Goal: Check status: Check status

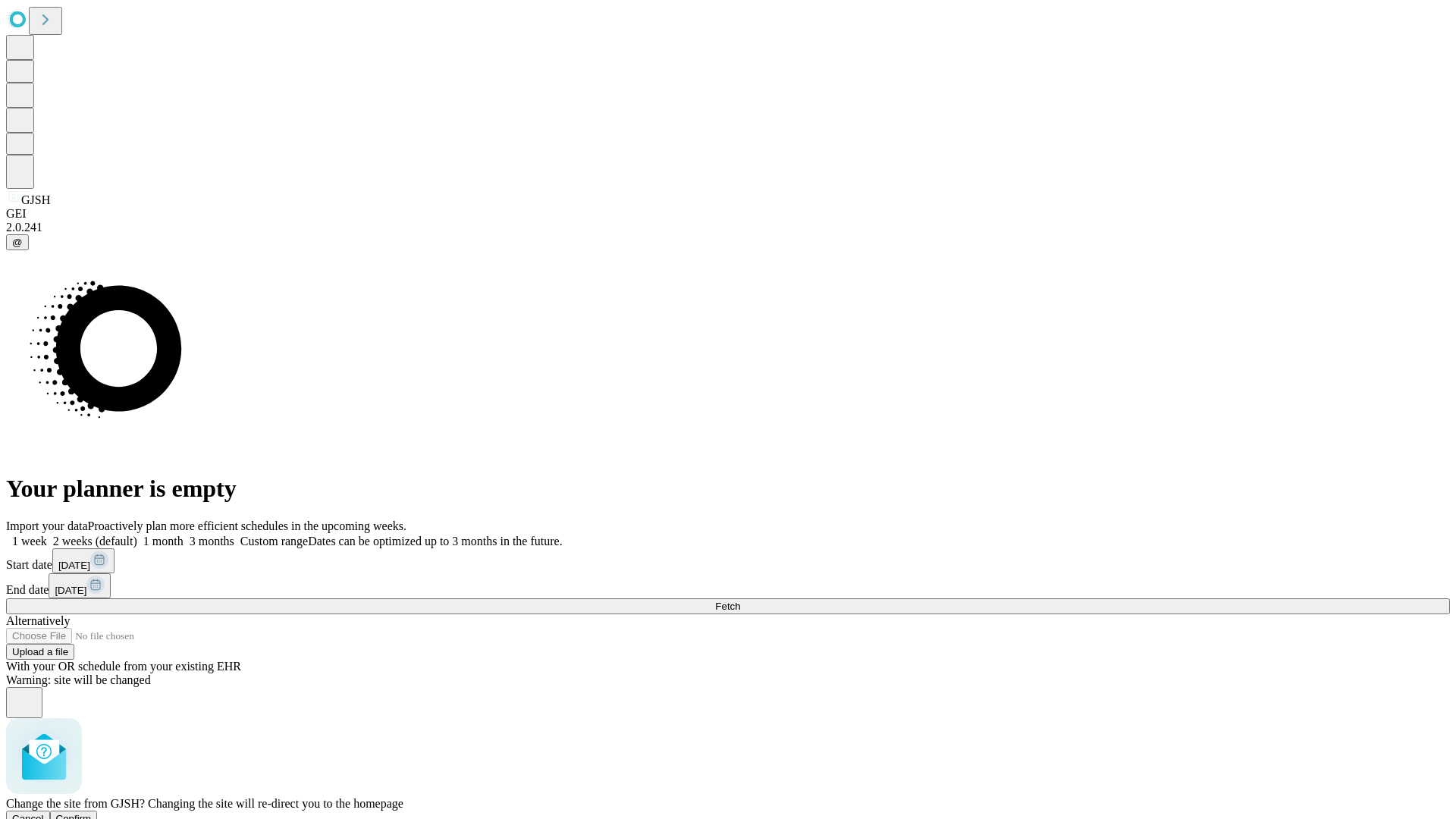
click at [92, 812] on span "Confirm" at bounding box center [74, 818] width 36 height 11
click at [137, 534] on label "2 weeks (default)" at bounding box center [92, 541] width 90 height 13
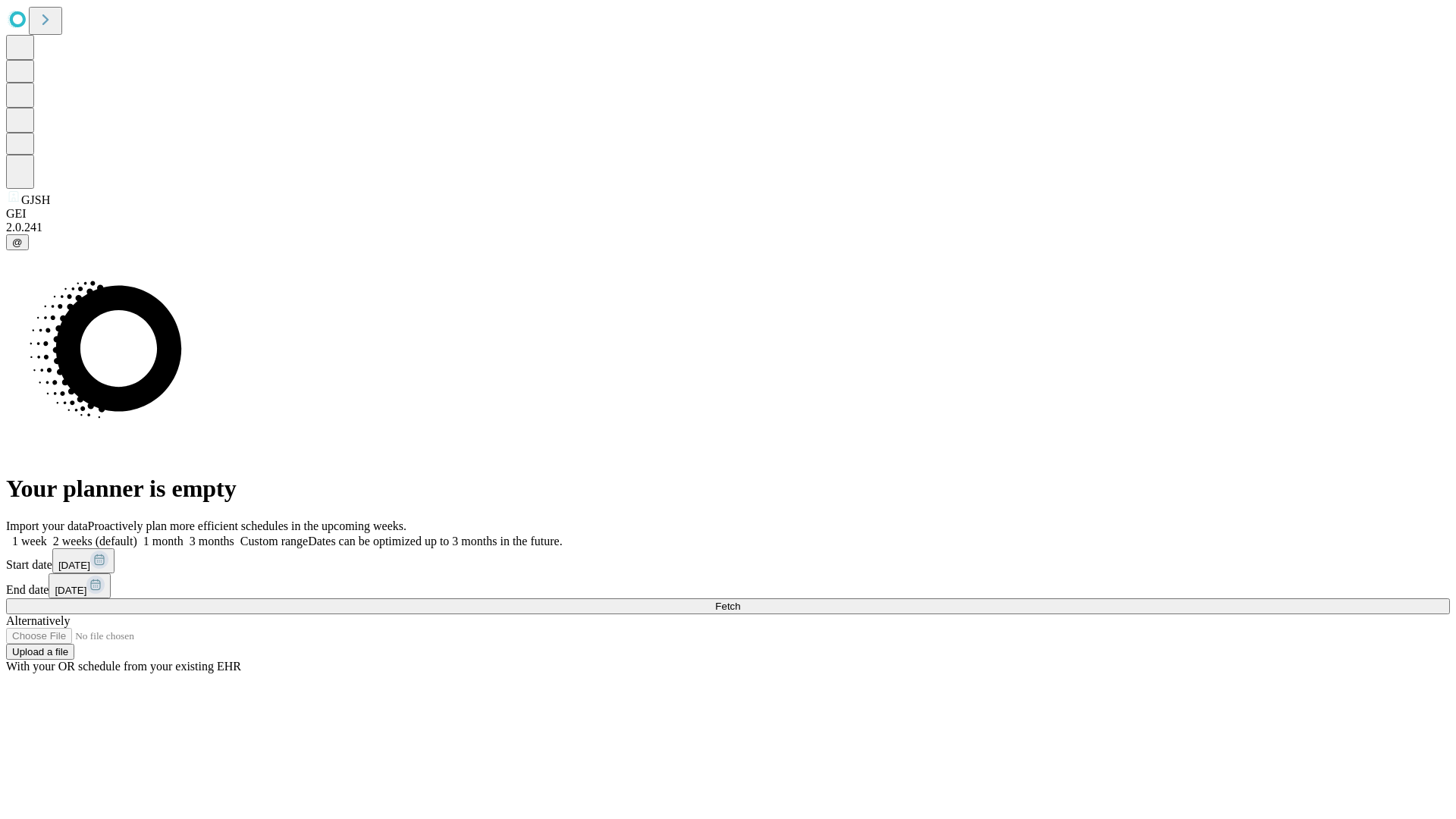
click at [741, 601] on span "Fetch" at bounding box center [728, 606] width 25 height 11
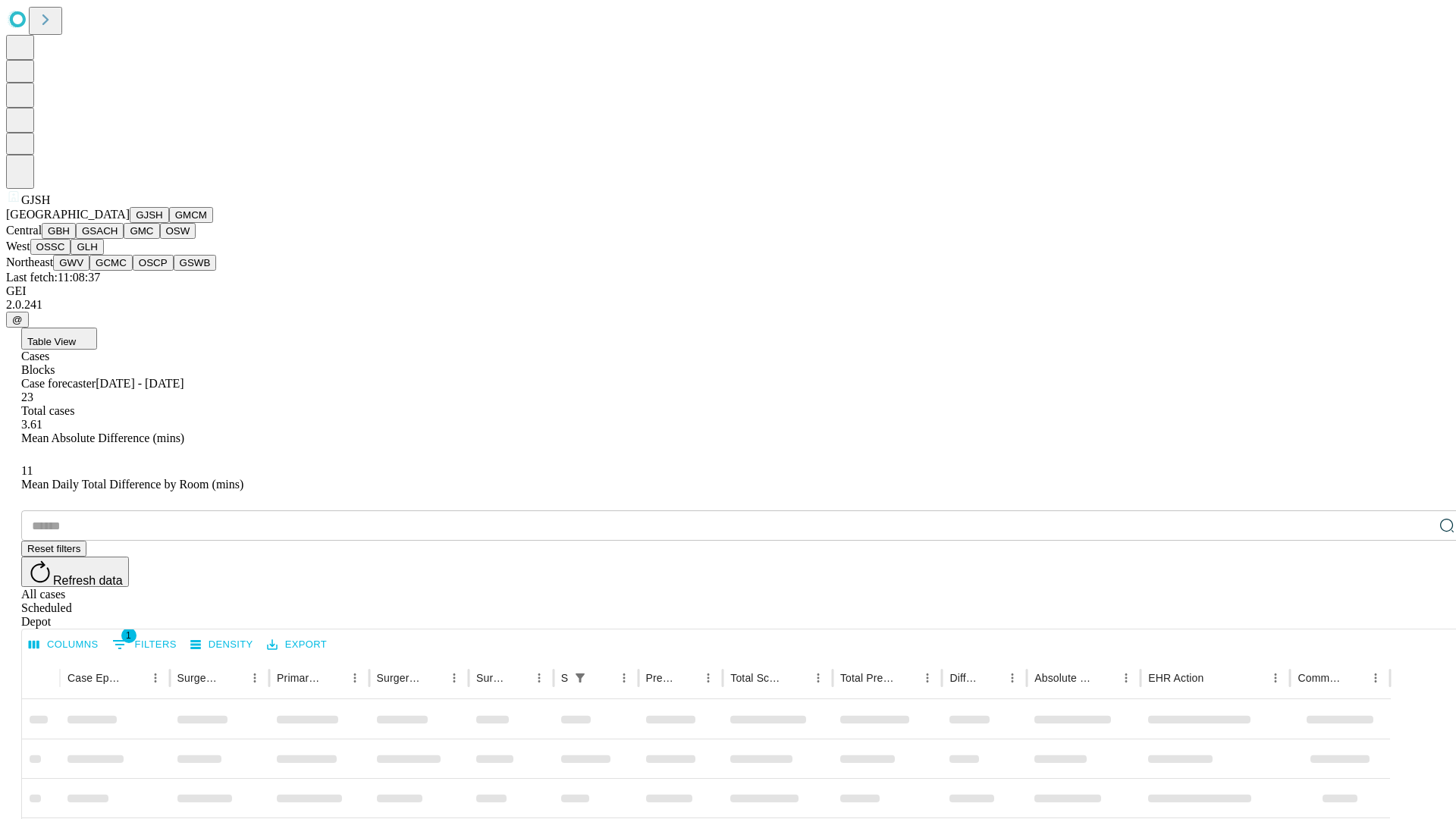
click at [169, 223] on button "GMCM" at bounding box center [190, 215] width 44 height 16
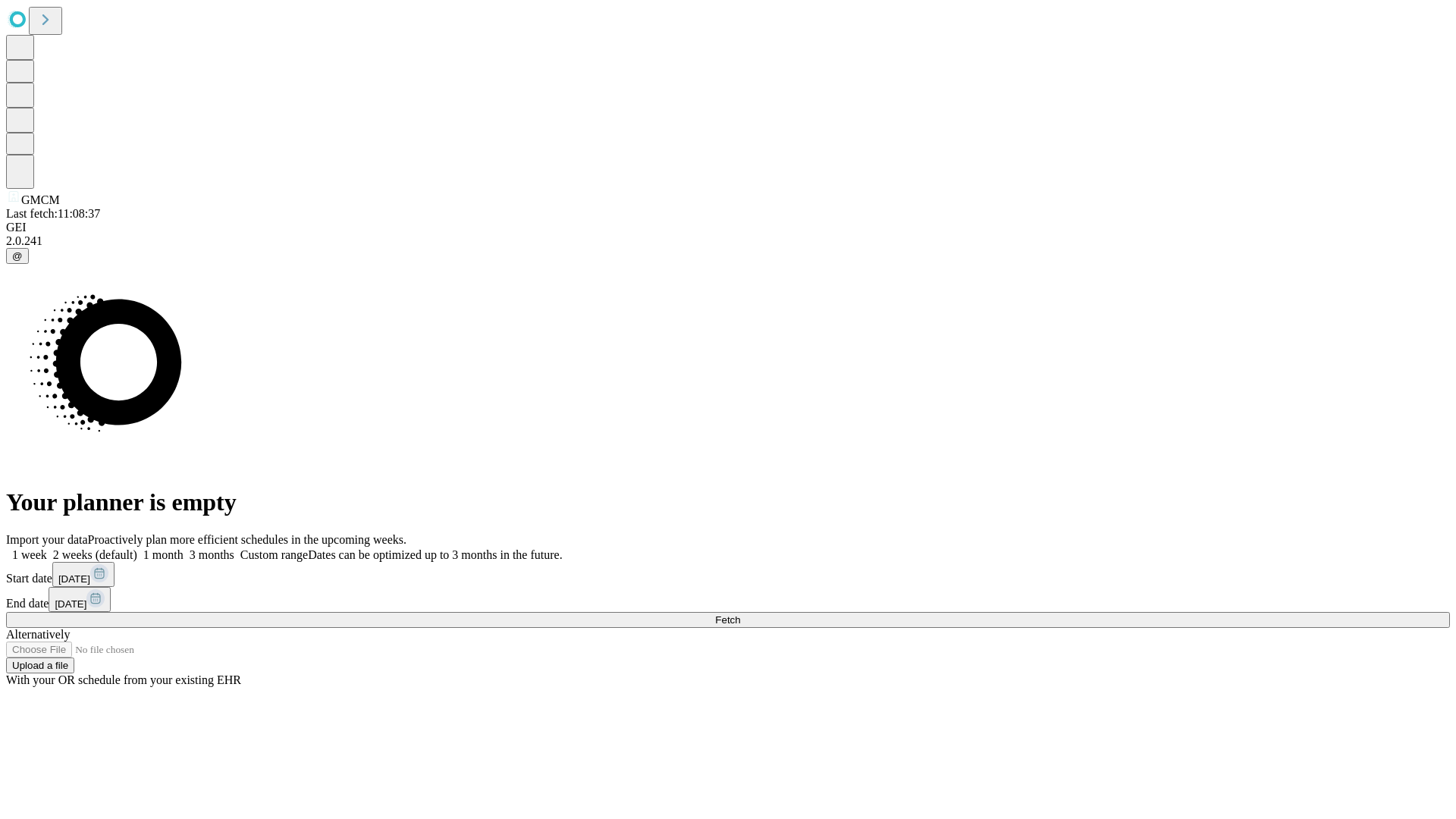
click at [137, 548] on label "2 weeks (default)" at bounding box center [92, 555] width 90 height 13
click at [741, 614] on span "Fetch" at bounding box center [728, 619] width 25 height 11
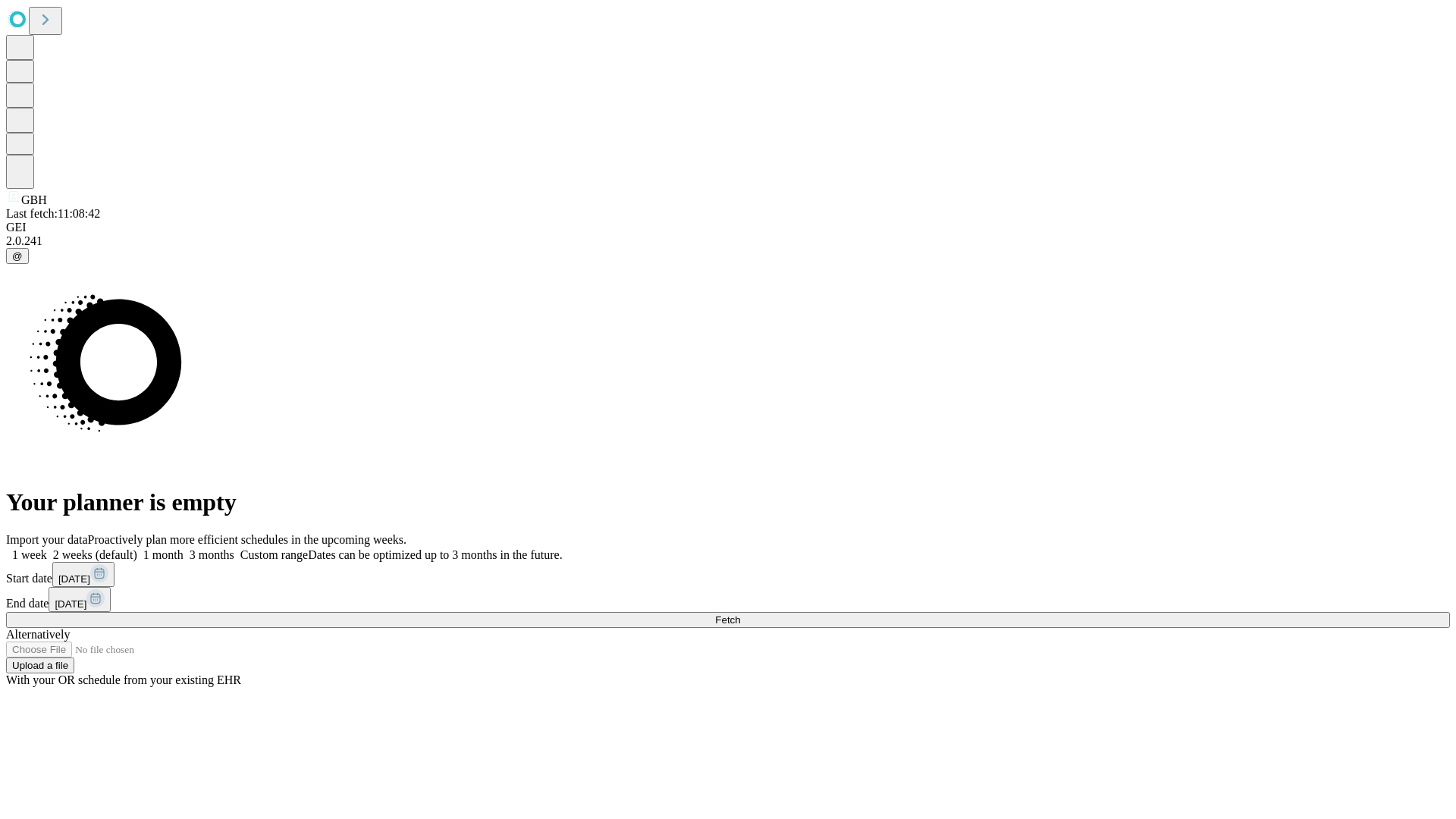
click at [137, 548] on label "2 weeks (default)" at bounding box center [92, 555] width 90 height 13
click at [741, 614] on span "Fetch" at bounding box center [728, 619] width 25 height 11
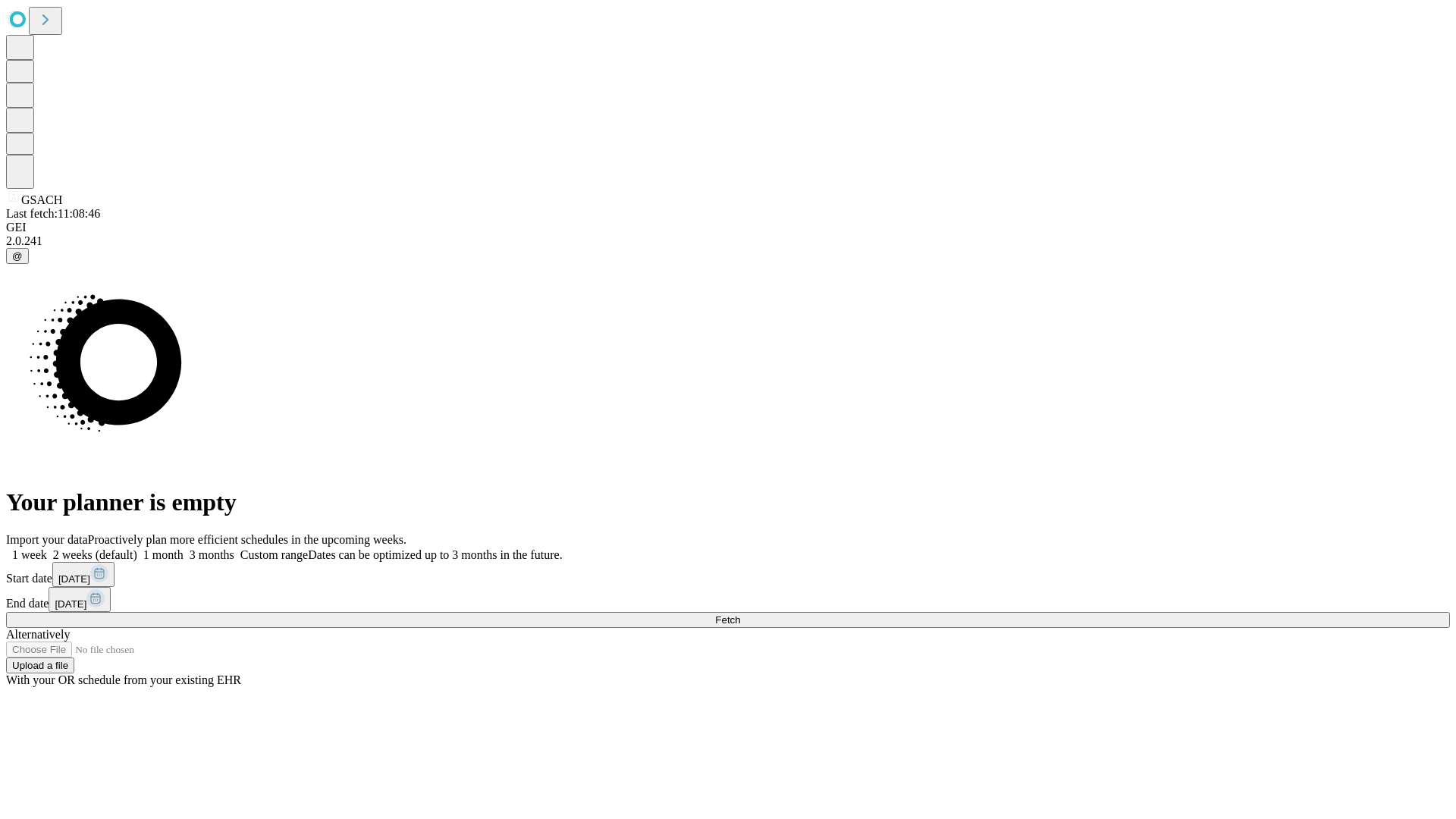
click at [137, 548] on label "2 weeks (default)" at bounding box center [92, 555] width 90 height 13
click at [741, 614] on span "Fetch" at bounding box center [728, 619] width 25 height 11
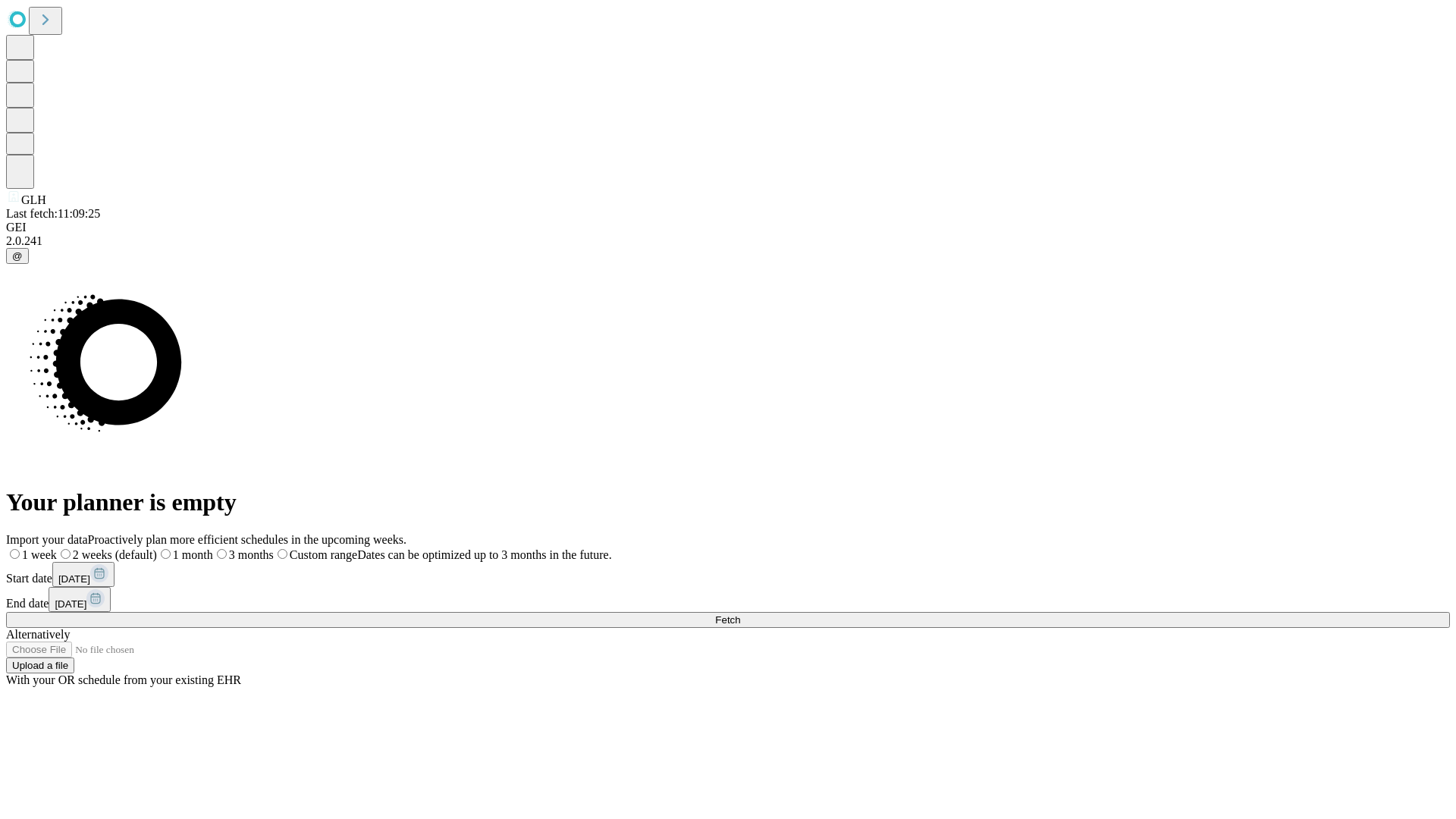
click at [157, 548] on label "2 weeks (default)" at bounding box center [107, 555] width 100 height 13
click at [741, 614] on span "Fetch" at bounding box center [728, 619] width 25 height 11
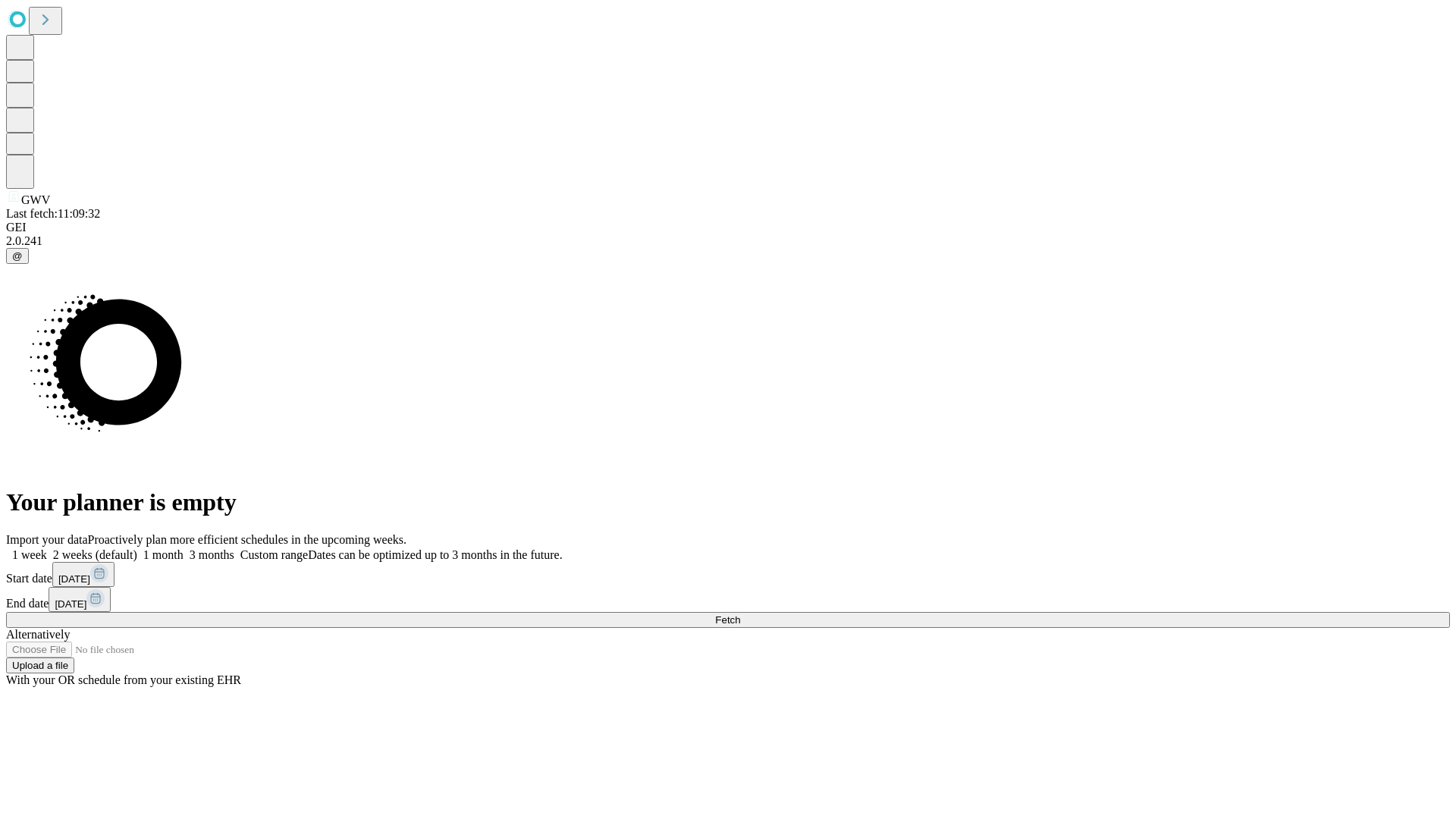
click at [137, 548] on label "2 weeks (default)" at bounding box center [92, 555] width 90 height 13
click at [741, 614] on span "Fetch" at bounding box center [728, 619] width 25 height 11
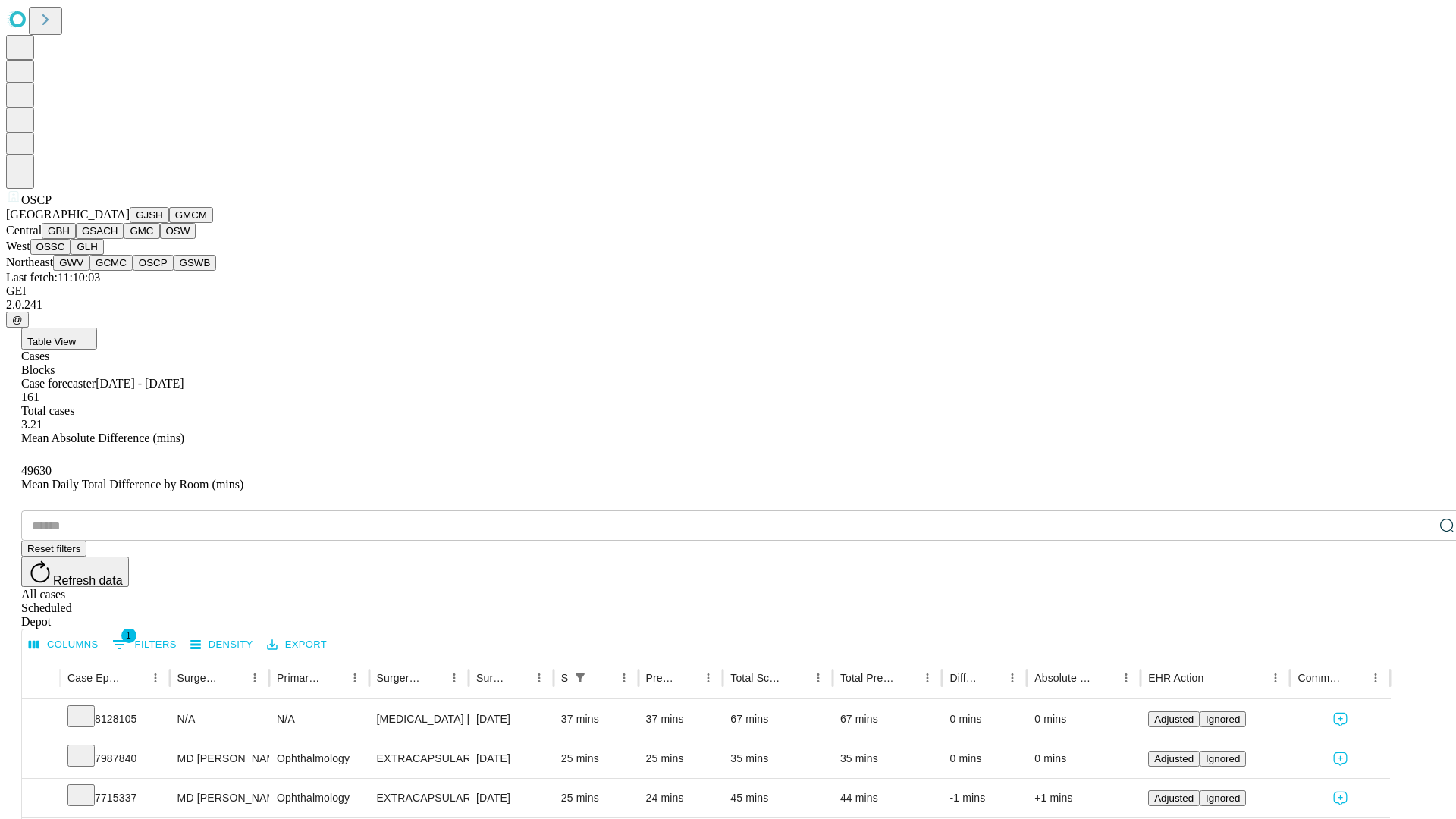
click at [173, 271] on button "GSWB" at bounding box center [195, 262] width 43 height 16
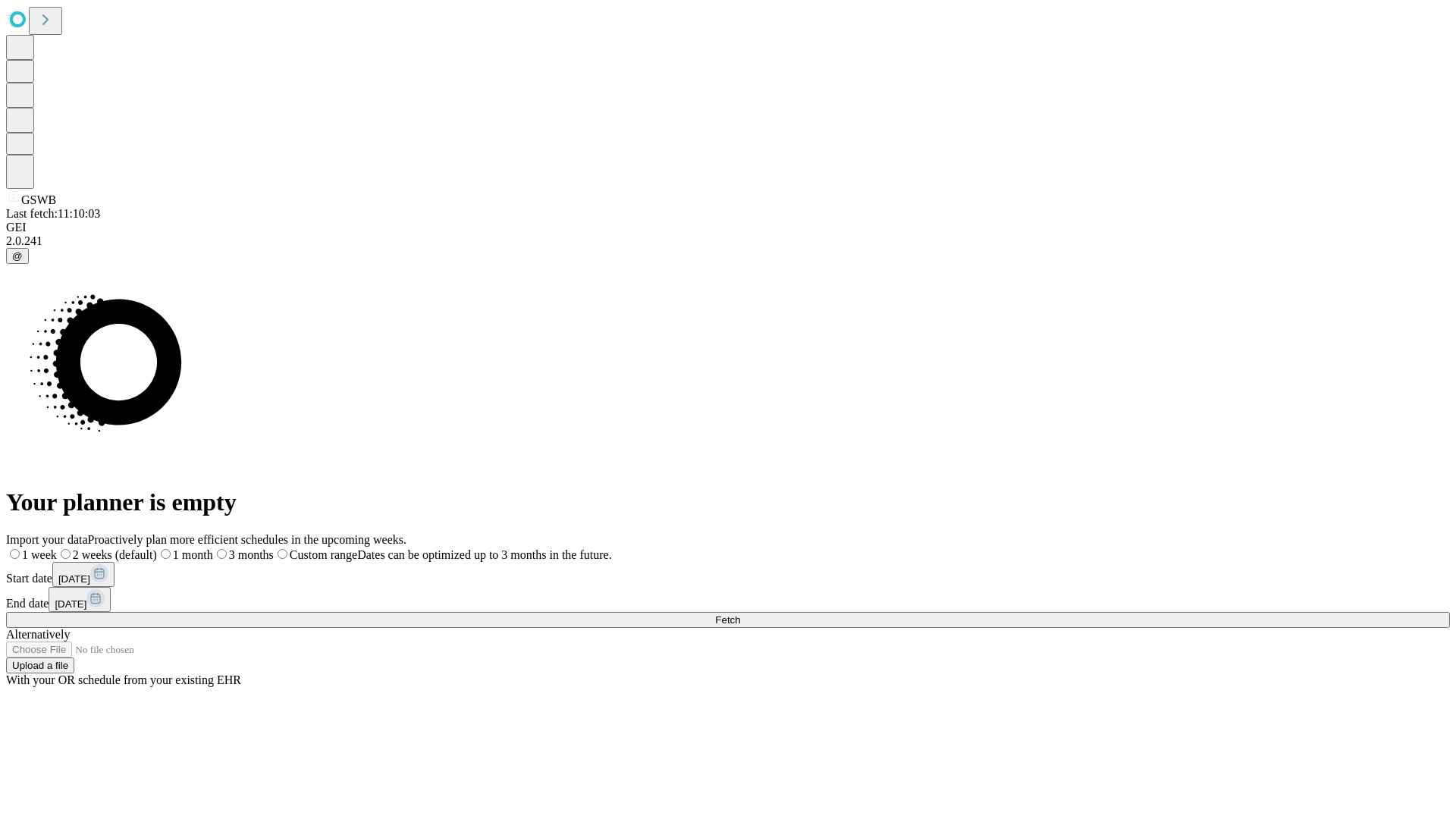
click at [157, 548] on label "2 weeks (default)" at bounding box center [107, 555] width 100 height 13
click at [741, 614] on span "Fetch" at bounding box center [728, 619] width 25 height 11
